Goal: Task Accomplishment & Management: Manage account settings

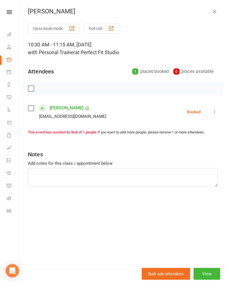
click at [11, 11] on icon at bounding box center [9, 12] width 5 height 4
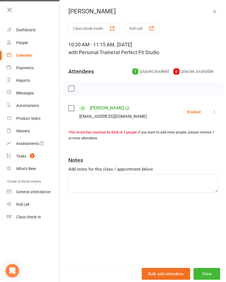
click at [22, 54] on div "Calendar" at bounding box center [24, 55] width 16 height 4
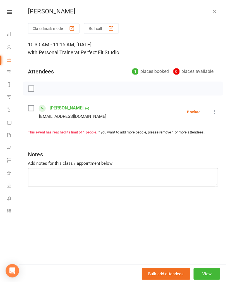
click at [221, 12] on div "[PERSON_NAME]" at bounding box center [122, 11] width 207 height 7
click at [212, 13] on icon "button" at bounding box center [214, 12] width 6 height 6
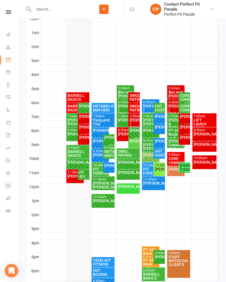
scroll to position [104, 0]
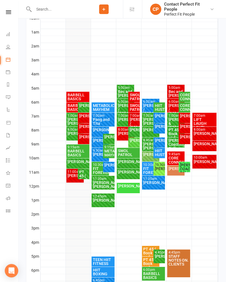
click at [101, 106] on div "METABOLIC MAYHEM" at bounding box center [103, 107] width 21 height 8
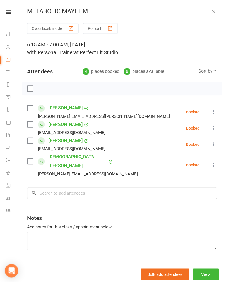
click at [215, 10] on icon "button" at bounding box center [214, 12] width 6 height 6
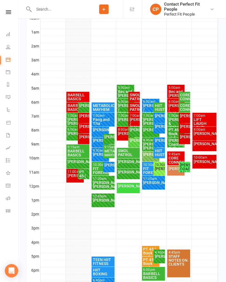
click at [107, 152] on div "METABOLIC MAYHEM" at bounding box center [109, 152] width 9 height 8
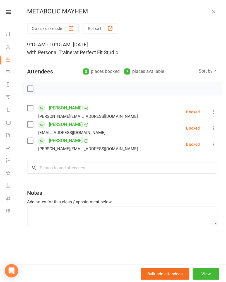
click at [208, 12] on div "METABOLIC MAYHEM" at bounding box center [122, 11] width 207 height 7
click at [214, 12] on icon "button" at bounding box center [214, 12] width 6 height 6
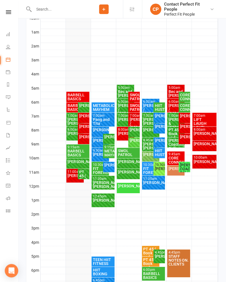
click at [97, 171] on div "FIT FOREVERS" at bounding box center [100, 170] width 15 height 8
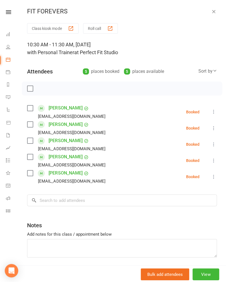
click at [211, 13] on icon "button" at bounding box center [214, 12] width 6 height 6
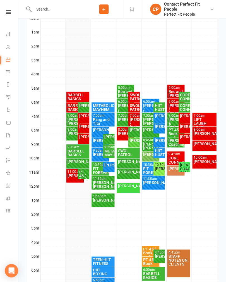
click at [148, 155] on div "[PERSON_NAME]" at bounding box center [150, 154] width 15 height 4
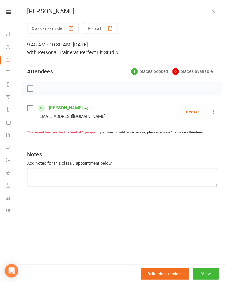
click at [206, 272] on div "Bulk add attendees View" at bounding box center [122, 272] width 207 height 19
click at [208, 279] on button "View" at bounding box center [206, 273] width 27 height 12
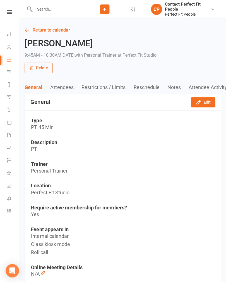
click at [200, 101] on icon "button" at bounding box center [198, 102] width 6 height 6
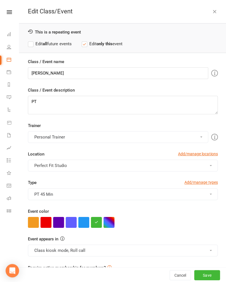
click at [97, 222] on icon "button" at bounding box center [96, 221] width 4 height 4
click at [209, 279] on button "Save" at bounding box center [207, 274] width 26 height 10
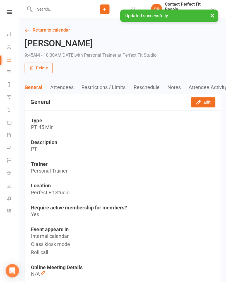
click at [37, 30] on link "Return to calendar" at bounding box center [123, 30] width 196 height 8
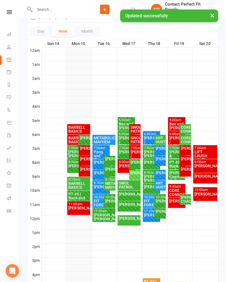
scroll to position [71, 0]
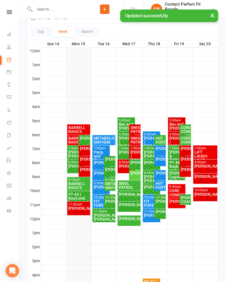
click at [134, 174] on div "[PERSON_NAME]" at bounding box center [134, 173] width 9 height 4
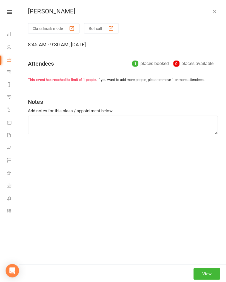
scroll to position [71, 0]
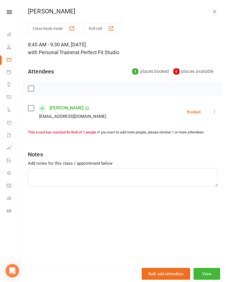
click at [201, 279] on button "View" at bounding box center [206, 273] width 27 height 12
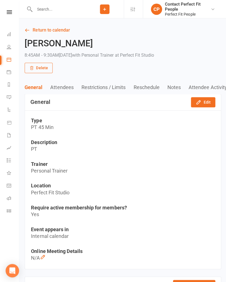
click at [197, 102] on icon "button" at bounding box center [198, 102] width 6 height 6
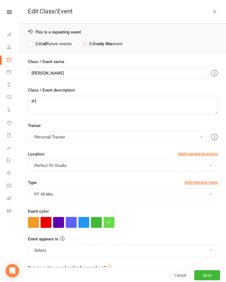
click at [94, 224] on button "button" at bounding box center [96, 221] width 11 height 11
click at [207, 277] on button "Save" at bounding box center [207, 274] width 26 height 10
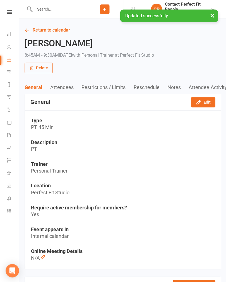
click at [37, 33] on link "Return to calendar" at bounding box center [123, 30] width 196 height 8
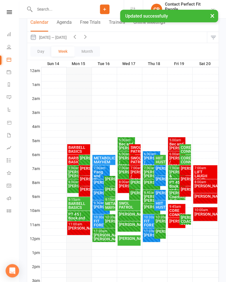
click at [128, 239] on div "[PERSON_NAME]" at bounding box center [128, 237] width 21 height 4
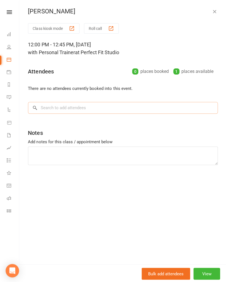
click at [46, 105] on input "search" at bounding box center [122, 108] width 189 height 12
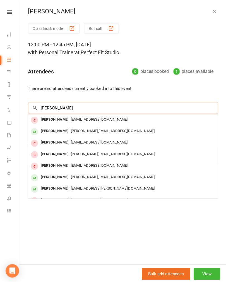
type input "[PERSON_NAME]"
click at [44, 129] on div "[PERSON_NAME]" at bounding box center [55, 130] width 32 height 8
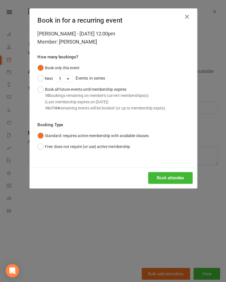
click at [165, 174] on button "Book attendee" at bounding box center [170, 177] width 44 height 12
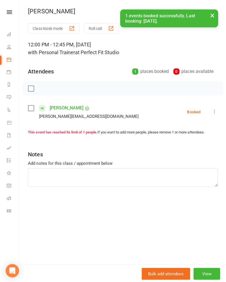
click at [211, 19] on button "×" at bounding box center [212, 15] width 10 height 12
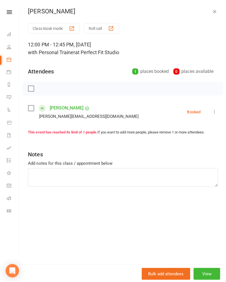
click at [212, 13] on icon "button" at bounding box center [214, 12] width 6 height 6
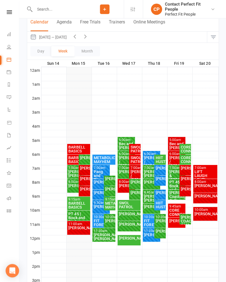
click at [176, 222] on div "[PERSON_NAME]" at bounding box center [176, 220] width 15 height 4
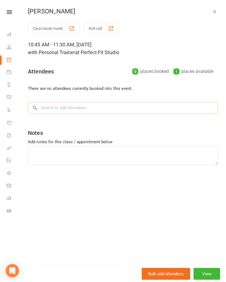
click at [41, 105] on input "search" at bounding box center [122, 108] width 189 height 12
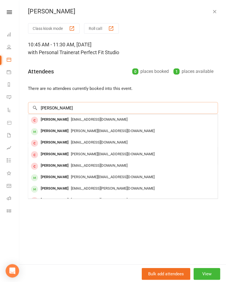
type input "[PERSON_NAME]"
click at [47, 129] on div "[PERSON_NAME]" at bounding box center [55, 130] width 32 height 8
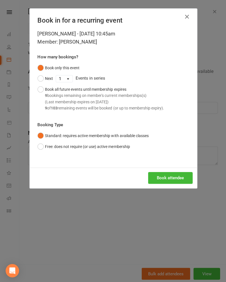
click at [164, 176] on button "Book attendee" at bounding box center [170, 177] width 44 height 12
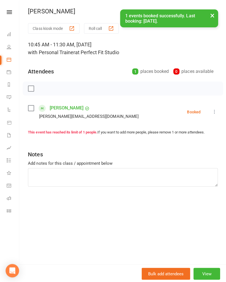
click at [210, 18] on button "×" at bounding box center [212, 15] width 10 height 12
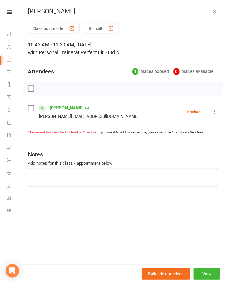
click at [214, 11] on icon "button" at bounding box center [214, 12] width 6 height 6
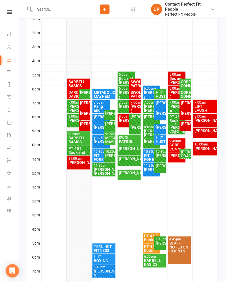
scroll to position [117, 0]
